Goal: Information Seeking & Learning: Compare options

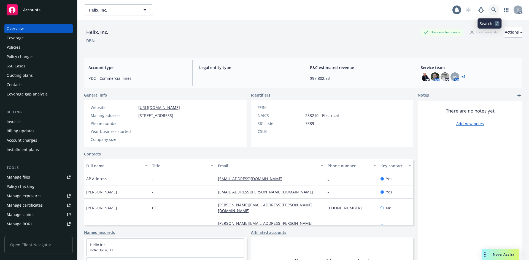
click at [491, 8] on icon at bounding box center [493, 9] width 5 height 5
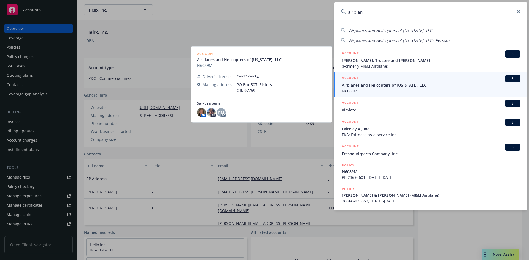
type input "airplan"
click at [371, 85] on span "Airplanes and Helicopters of Oregon, LLC" at bounding box center [431, 85] width 179 height 6
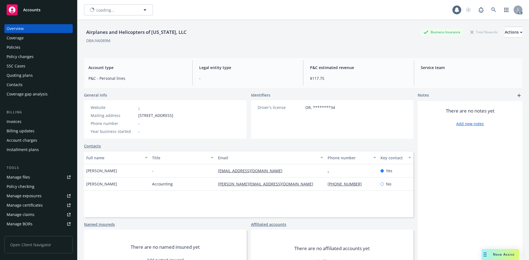
scroll to position [4, 0]
click at [421, 75] on img at bounding box center [425, 76] width 9 height 9
click at [433, 75] on span "NT" at bounding box center [435, 77] width 5 height 6
click at [425, 76] on img at bounding box center [425, 76] width 9 height 9
click at [434, 78] on span "NT" at bounding box center [435, 77] width 5 height 6
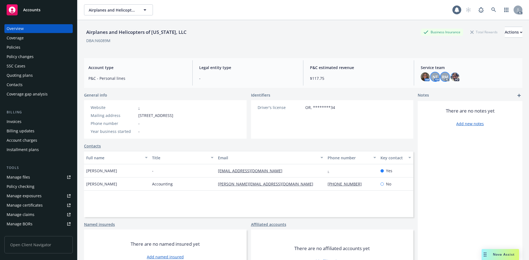
click at [444, 78] on span "RM" at bounding box center [445, 77] width 6 height 6
drag, startPoint x: 420, startPoint y: 76, endPoint x: 425, endPoint y: 76, distance: 5.5
click at [421, 76] on img at bounding box center [425, 76] width 9 height 9
click at [488, 10] on link at bounding box center [493, 9] width 11 height 11
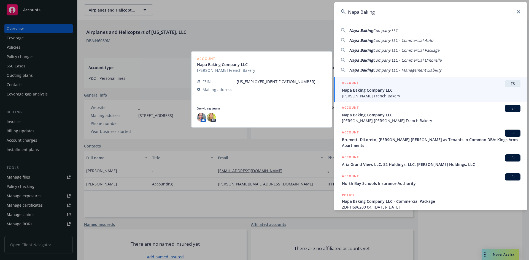
type input "Napa Baking"
click at [378, 93] on span "Napa Baking Company LLC" at bounding box center [431, 90] width 179 height 6
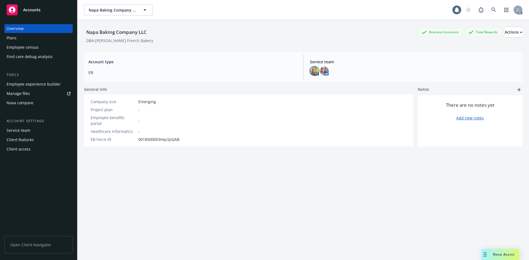
click at [315, 71] on img at bounding box center [314, 71] width 9 height 9
click at [354, 86] on div "Napa Baking Company LLC Business Insurance Total Rewards Actions DBA: Sciambra …" at bounding box center [303, 147] width 438 height 254
click at [312, 69] on img at bounding box center [314, 71] width 9 height 9
click at [203, 44] on div "Napa Baking Company LLC Business Insurance Total Rewards Actions DBA: Sciambra …" at bounding box center [303, 34] width 438 height 28
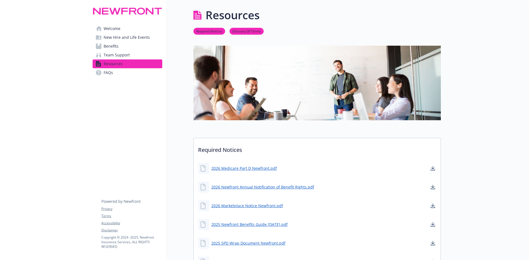
click at [111, 43] on span "Benefits" at bounding box center [111, 46] width 15 height 9
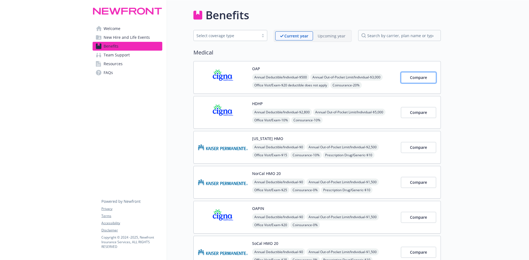
click at [415, 77] on span "Compare" at bounding box center [418, 77] width 17 height 5
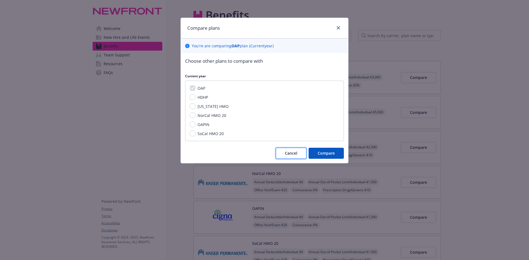
click at [299, 155] on button "Cancel" at bounding box center [291, 153] width 31 height 11
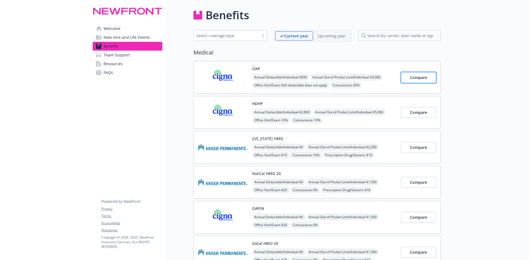
click at [418, 80] on span "Compare" at bounding box center [418, 77] width 17 height 5
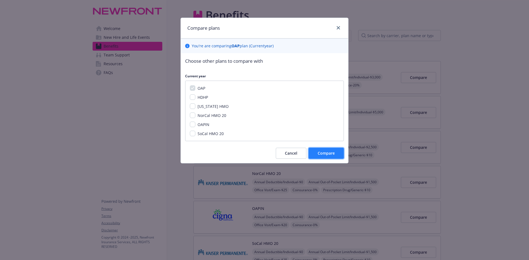
click at [322, 154] on span "Compare" at bounding box center [326, 153] width 17 height 5
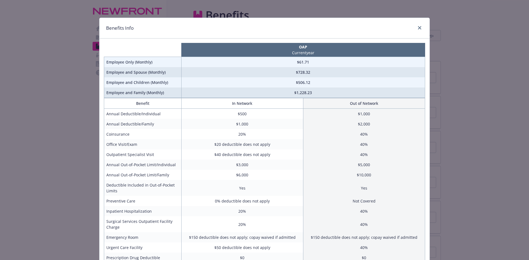
click at [272, 63] on td "$61.71" at bounding box center [303, 62] width 244 height 10
click at [270, 73] on td "$728.32" at bounding box center [303, 72] width 244 height 10
click at [250, 76] on td "$728.32" at bounding box center [303, 72] width 244 height 10
click at [255, 89] on td "$1,228.23" at bounding box center [303, 93] width 244 height 10
click at [269, 63] on td "$61.71" at bounding box center [303, 62] width 244 height 10
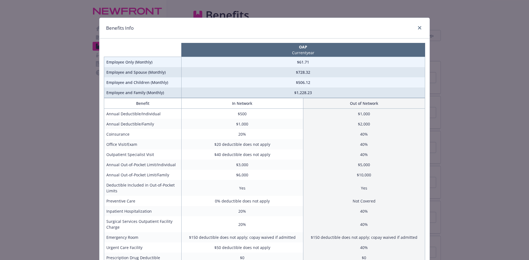
click at [267, 116] on td "$500" at bounding box center [242, 114] width 122 height 10
click at [257, 136] on td "20%" at bounding box center [242, 134] width 122 height 10
click at [249, 136] on td "20%" at bounding box center [242, 134] width 122 height 10
click at [263, 144] on td "$20 deductible does not apply" at bounding box center [242, 144] width 122 height 10
click at [262, 152] on td "$40 deductible does not apply" at bounding box center [242, 155] width 122 height 10
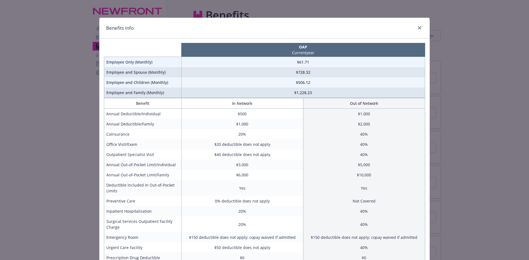
click at [259, 155] on td "$40 deductible does not apply" at bounding box center [242, 155] width 122 height 10
click at [265, 156] on td "$40 deductible does not apply" at bounding box center [242, 155] width 122 height 10
click at [263, 164] on td "$3,000" at bounding box center [242, 165] width 122 height 10
click at [263, 167] on td "$3,000" at bounding box center [242, 165] width 122 height 10
click at [264, 170] on td "$6,000" at bounding box center [242, 175] width 122 height 10
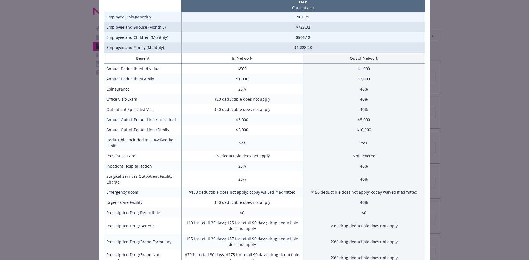
scroll to position [55, 0]
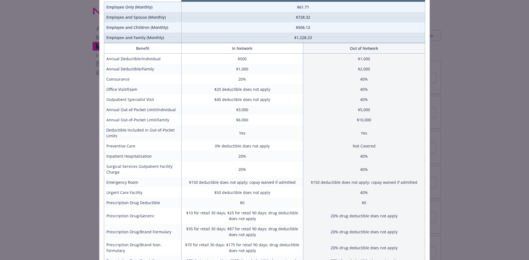
click at [162, 180] on td "Emergency Room" at bounding box center [142, 182] width 77 height 10
click at [166, 193] on td "Urgent Care Facility" at bounding box center [142, 193] width 77 height 10
click at [224, 194] on td "$50 deductible does not apply" at bounding box center [242, 193] width 122 height 10
click at [275, 193] on td "$50 deductible does not apply" at bounding box center [242, 193] width 122 height 10
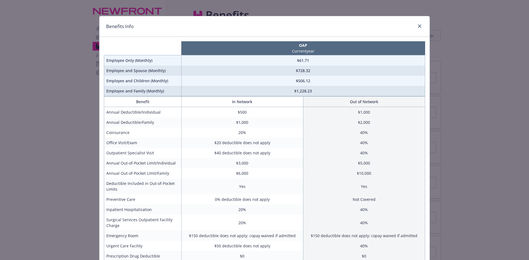
scroll to position [0, 0]
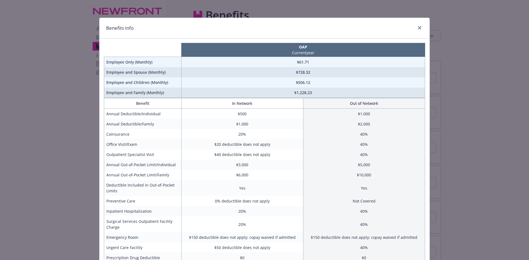
click at [301, 60] on td "$61.71" at bounding box center [303, 62] width 244 height 10
click at [275, 60] on td "$61.71" at bounding box center [303, 62] width 244 height 10
click at [416, 26] on link "close" at bounding box center [419, 28] width 7 height 7
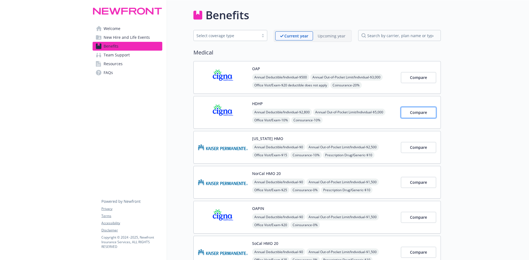
click at [418, 110] on span "Compare" at bounding box center [418, 112] width 17 height 5
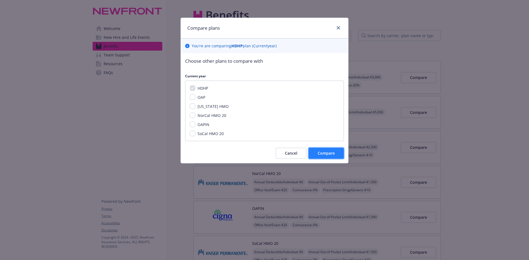
click at [329, 155] on span "Compare" at bounding box center [326, 153] width 17 height 5
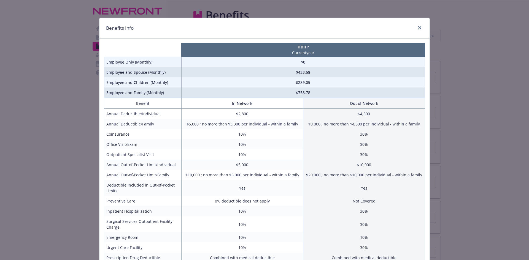
click at [283, 119] on td "$5,000 ; no more than $3,300 per individual - within a family" at bounding box center [242, 124] width 122 height 10
click at [250, 135] on td "10%" at bounding box center [242, 134] width 122 height 10
click at [242, 70] on td "$433.58" at bounding box center [303, 72] width 244 height 10
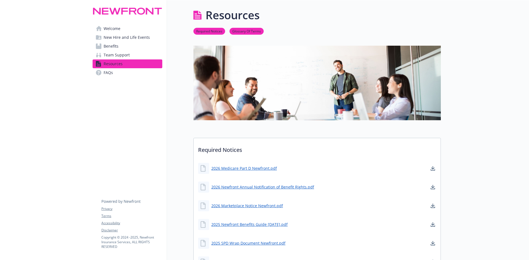
drag, startPoint x: 112, startPoint y: 60, endPoint x: 109, endPoint y: 58, distance: 3.1
click at [112, 60] on span "Resources" at bounding box center [113, 64] width 19 height 9
click at [114, 45] on span "Benefits" at bounding box center [111, 46] width 15 height 9
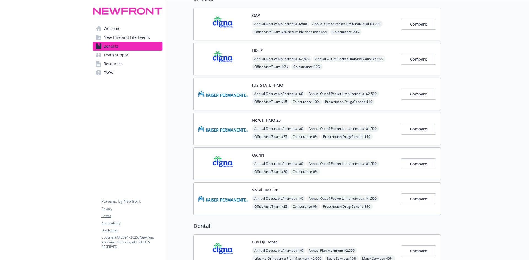
scroll to position [55, 0]
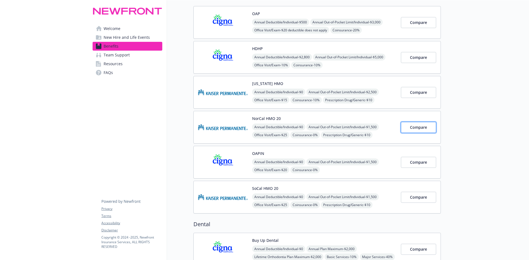
click at [426, 128] on span "Compare" at bounding box center [418, 127] width 17 height 5
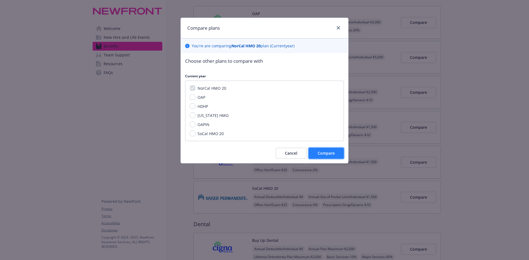
click at [326, 154] on span "Compare" at bounding box center [326, 153] width 17 height 5
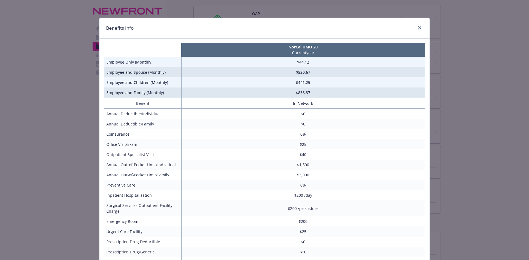
click at [197, 63] on td "$44.12" at bounding box center [303, 62] width 244 height 10
click at [308, 64] on td "$44.12" at bounding box center [303, 62] width 244 height 10
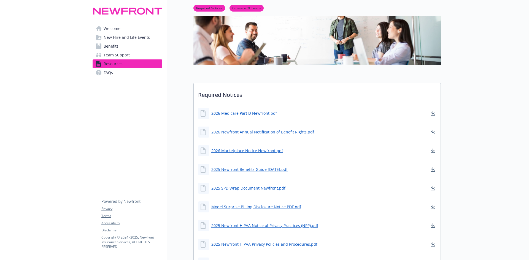
click at [116, 46] on span "Benefits" at bounding box center [111, 46] width 15 height 9
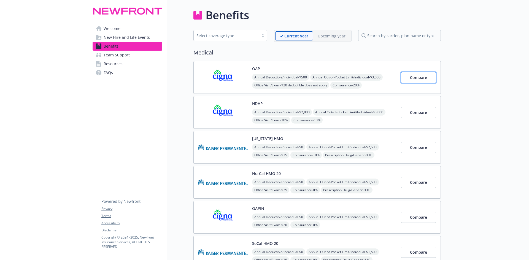
click at [416, 77] on span "Compare" at bounding box center [418, 77] width 17 height 5
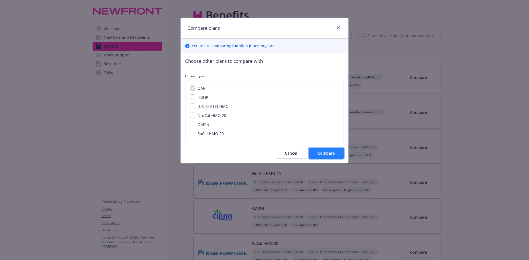
click at [321, 154] on span "Compare" at bounding box center [326, 153] width 17 height 5
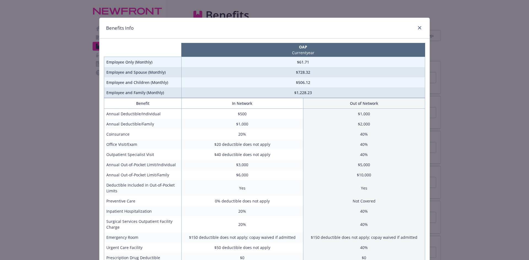
click at [283, 122] on td "$1,000" at bounding box center [242, 124] width 122 height 10
drag, startPoint x: 417, startPoint y: 34, endPoint x: 425, endPoint y: 34, distance: 7.7
click at [424, 35] on div "Benefits Info" at bounding box center [264, 28] width 330 height 21
click at [418, 28] on icon "close" at bounding box center [419, 27] width 3 height 3
